Goal: Task Accomplishment & Management: Use online tool/utility

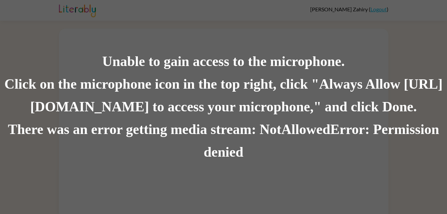
click at [233, 152] on div "There was an error getting media stream: NotAllowedError: Permission denied" at bounding box center [223, 140] width 447 height 45
click at [236, 85] on div "Click on the microphone icon in the top right, click "Always Allow [URL][DOMAIN…" at bounding box center [223, 95] width 447 height 45
click at [242, 66] on div "Unable to gain access to the microphone." at bounding box center [223, 61] width 447 height 23
click at [221, 94] on div "Click on the microphone icon in the top right, click "Always Allow [URL][DOMAIN…" at bounding box center [223, 95] width 447 height 45
